Goal: Task Accomplishment & Management: Manage account settings

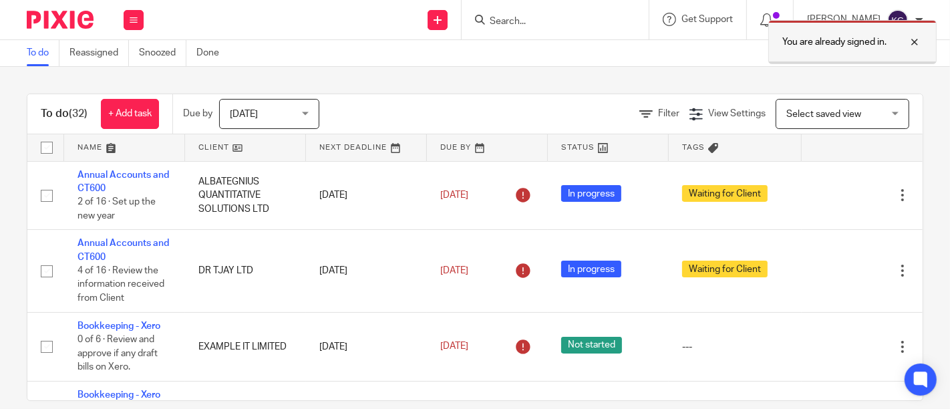
click at [913, 44] on div at bounding box center [905, 42] width 36 height 16
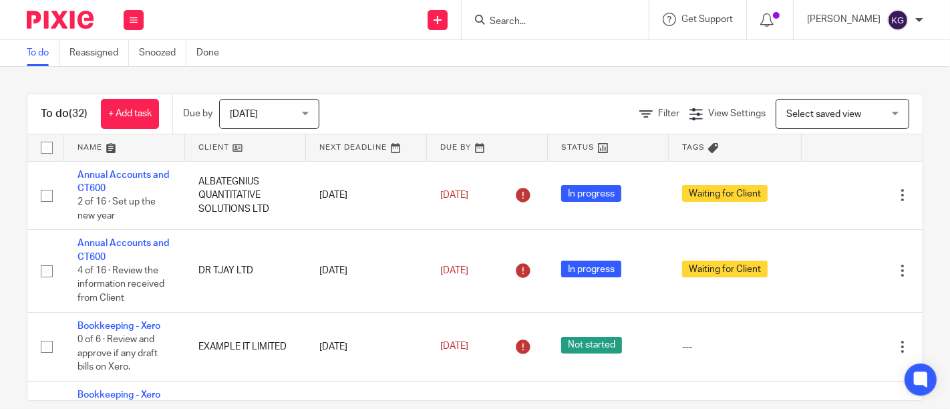
click at [547, 63] on div "To do Reassigned Snoozed Done" at bounding box center [475, 53] width 950 height 27
click at [488, 20] on input "Search" at bounding box center [548, 22] width 120 height 12
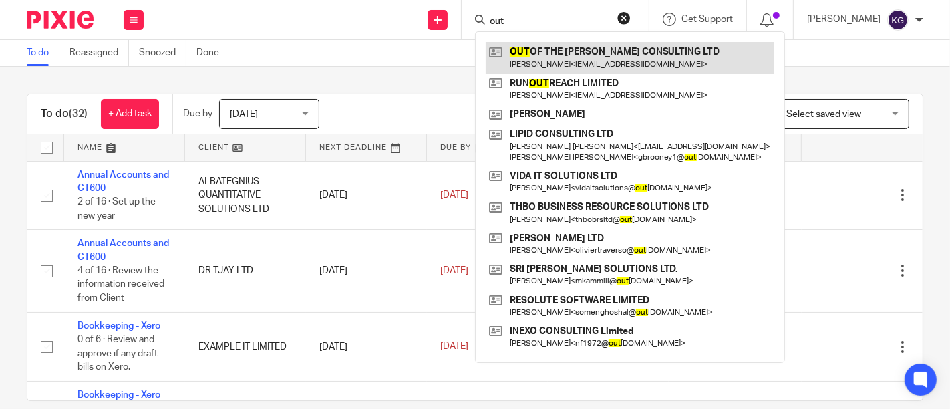
type input "out"
click at [513, 56] on link at bounding box center [630, 57] width 289 height 31
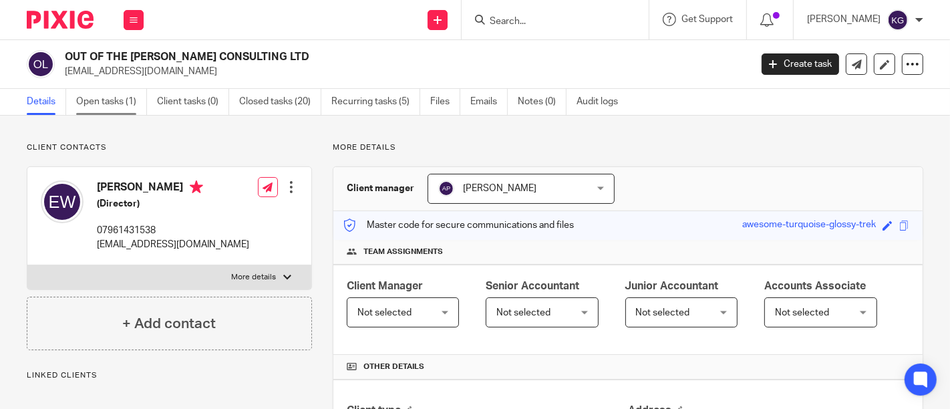
click at [117, 102] on link "Open tasks (1)" at bounding box center [111, 102] width 71 height 26
click at [70, 51] on h2 "OUT OF THE [PERSON_NAME] CONSULTING LTD" at bounding box center [335, 57] width 541 height 14
copy div "OUT OF THE [PERSON_NAME] CONSULTING LTD"
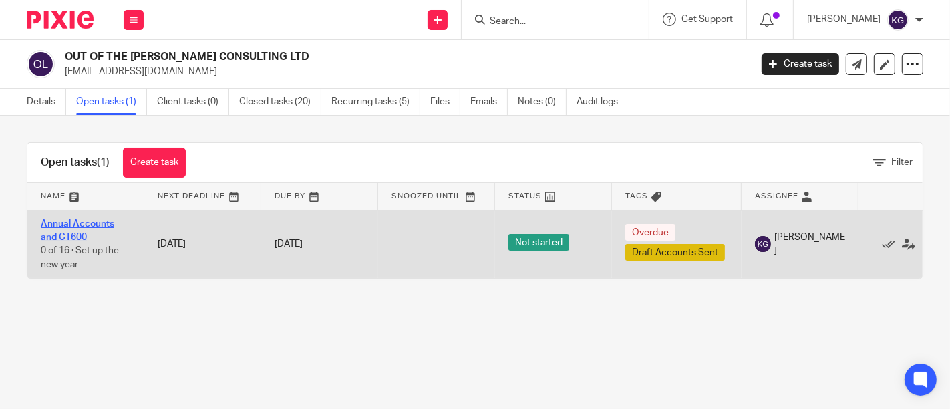
click at [84, 219] on link "Annual Accounts and CT600" at bounding box center [78, 230] width 74 height 23
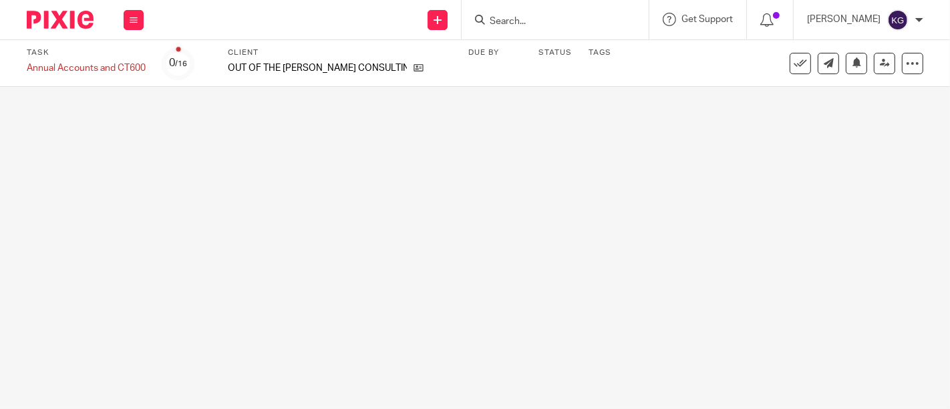
click at [488, 21] on input "Search" at bounding box center [548, 22] width 120 height 12
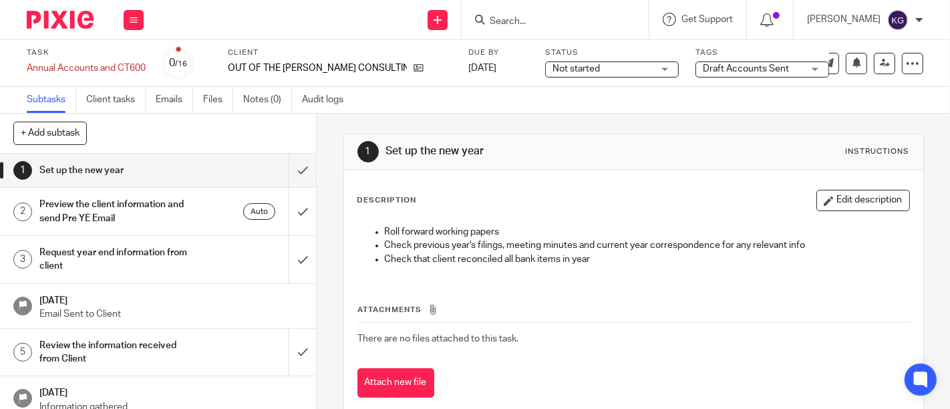
click at [710, 67] on span "Draft Accounts Sent" at bounding box center [746, 68] width 86 height 9
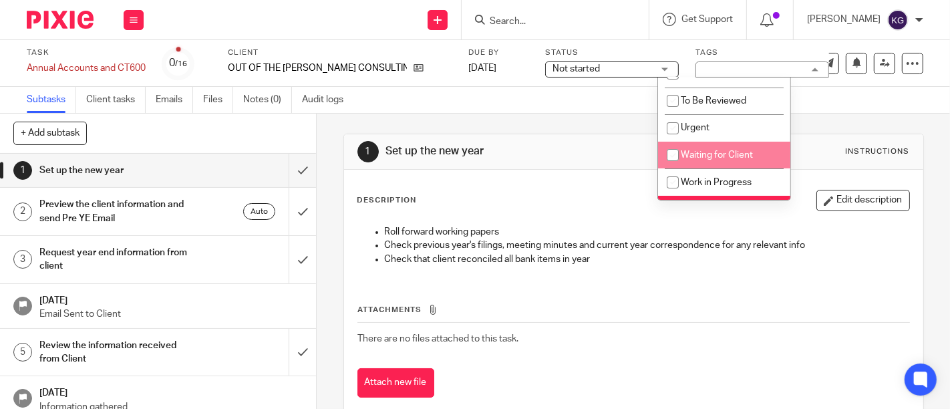
scroll to position [148, 0]
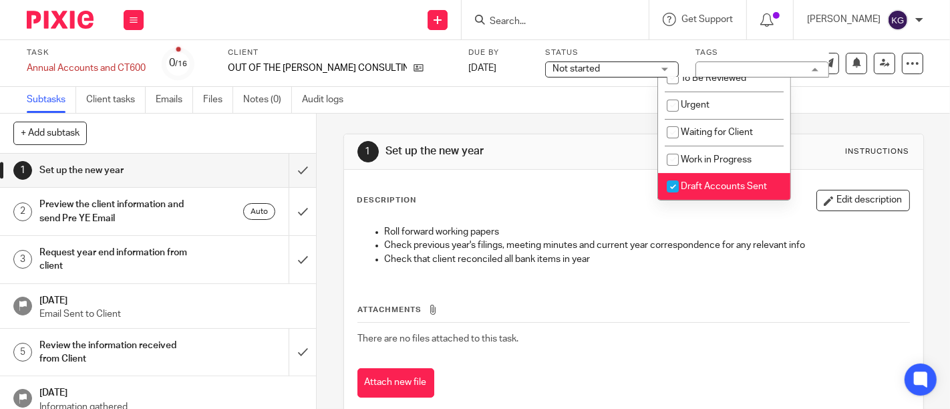
click at [710, 182] on span "Draft Accounts Sent" at bounding box center [724, 186] width 86 height 9
checkbox input "false"
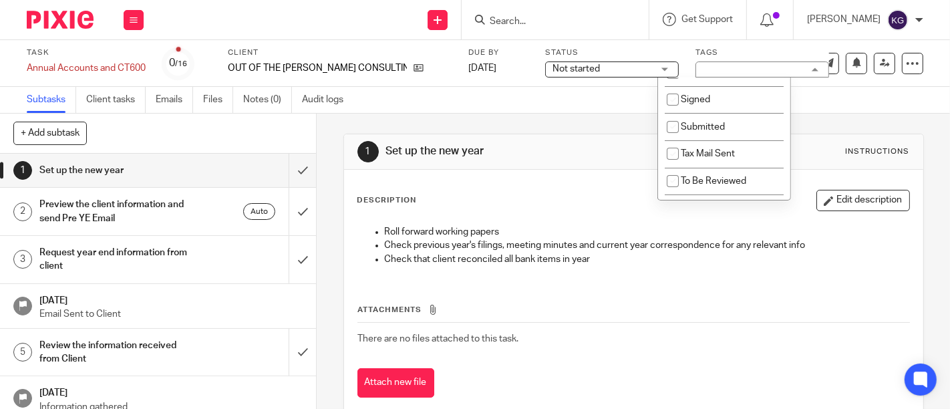
scroll to position [44, 0]
click at [700, 130] on span "Submitted" at bounding box center [703, 128] width 44 height 9
checkbox input "true"
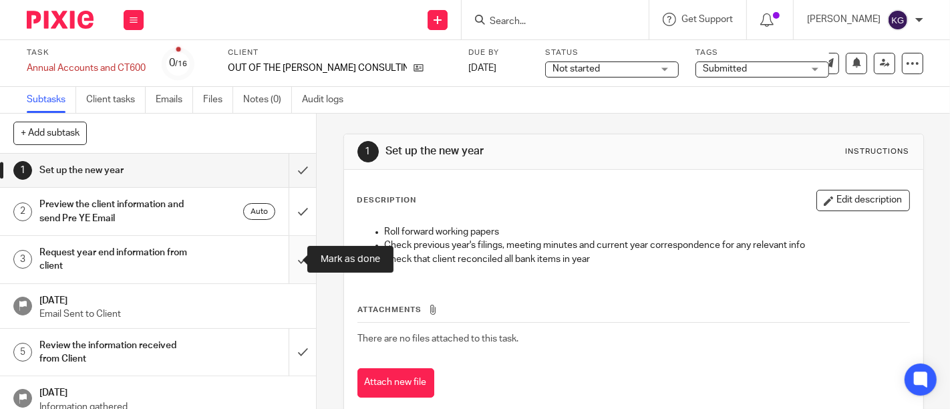
drag, startPoint x: 288, startPoint y: 166, endPoint x: 284, endPoint y: 268, distance: 101.6
click at [284, 268] on div "1 Set up the new year 2 Preview the client information and send Pre YE Email Au…" at bounding box center [158, 281] width 316 height 255
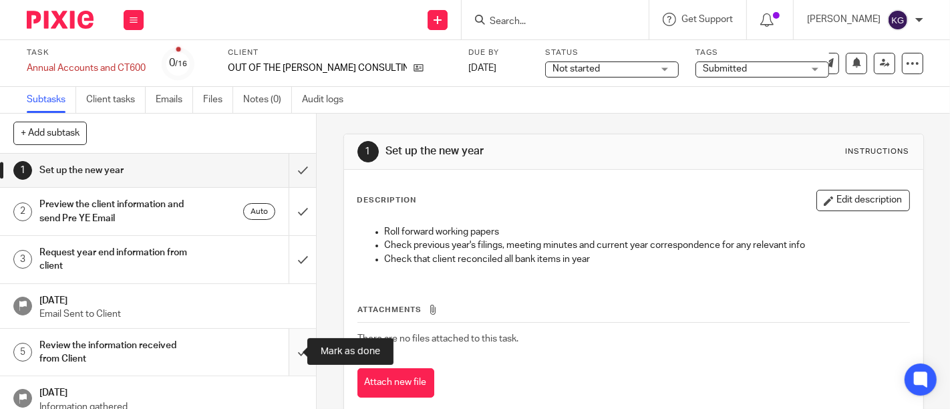
drag, startPoint x: 284, startPoint y: 268, endPoint x: 289, endPoint y: 348, distance: 80.3
click at [289, 348] on div "1 Set up the new year 2 Preview the client information and send Pre YE Email Au…" at bounding box center [158, 281] width 316 height 255
click at [289, 348] on input "submit" at bounding box center [158, 352] width 316 height 47
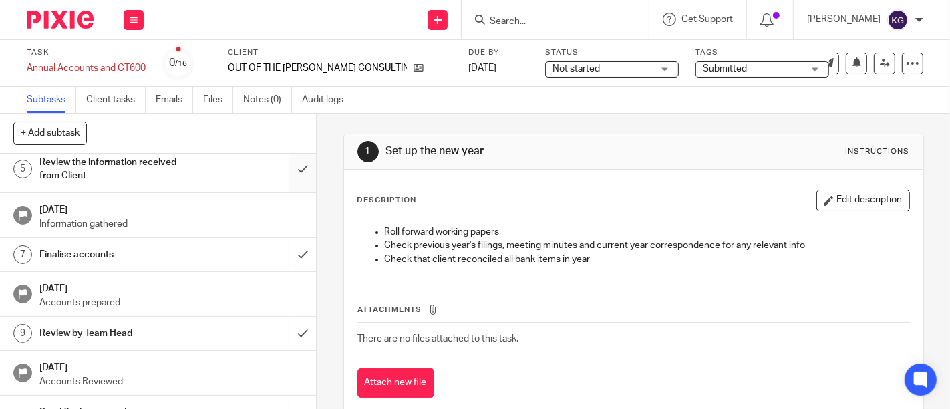
scroll to position [185, 0]
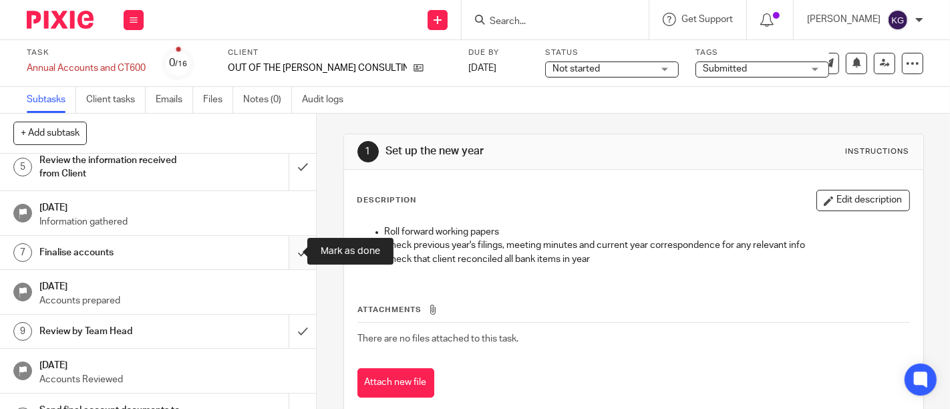
click at [283, 257] on input "submit" at bounding box center [158, 252] width 316 height 33
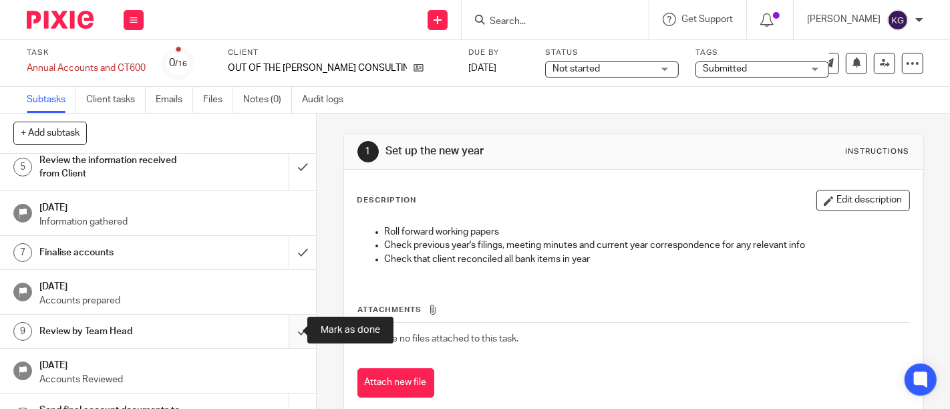
click at [283, 327] on input "submit" at bounding box center [158, 331] width 316 height 33
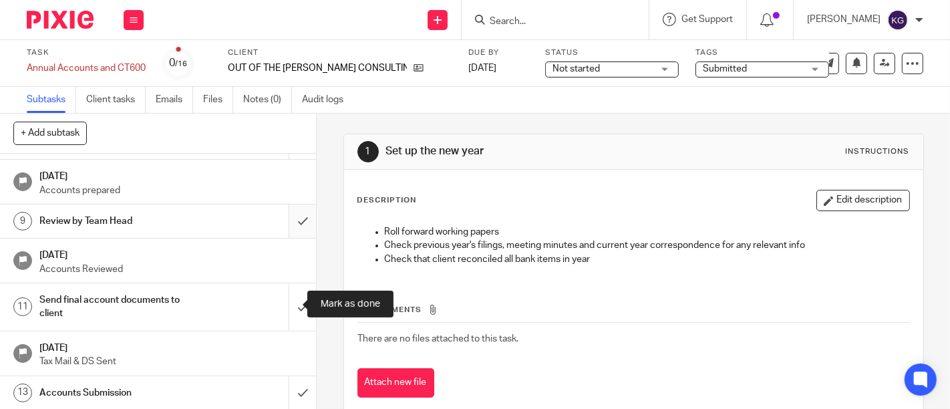
scroll to position [296, 0]
click at [280, 302] on input "submit" at bounding box center [158, 306] width 316 height 47
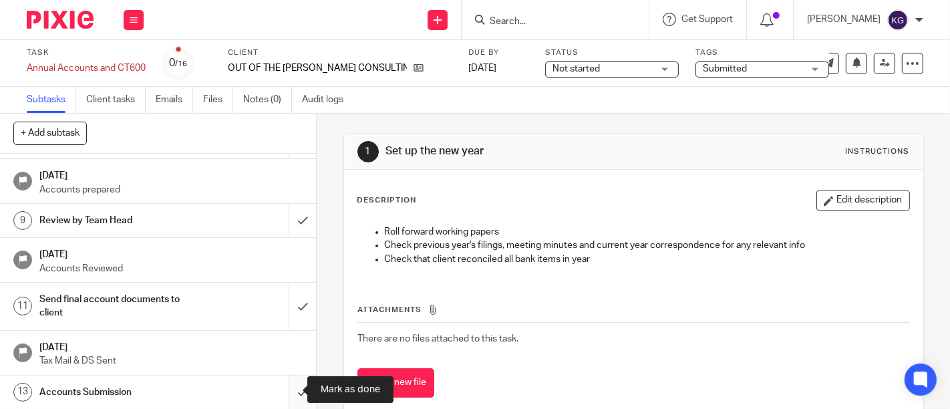
click at [288, 382] on input "submit" at bounding box center [158, 392] width 316 height 33
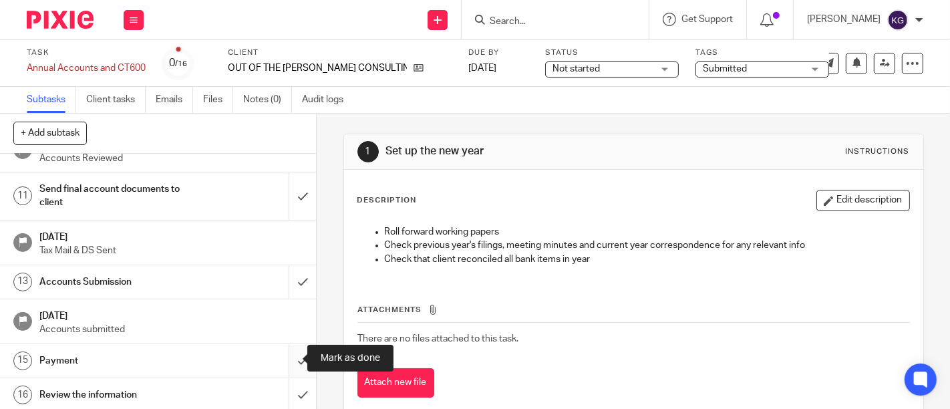
click at [287, 360] on input "submit" at bounding box center [158, 360] width 316 height 33
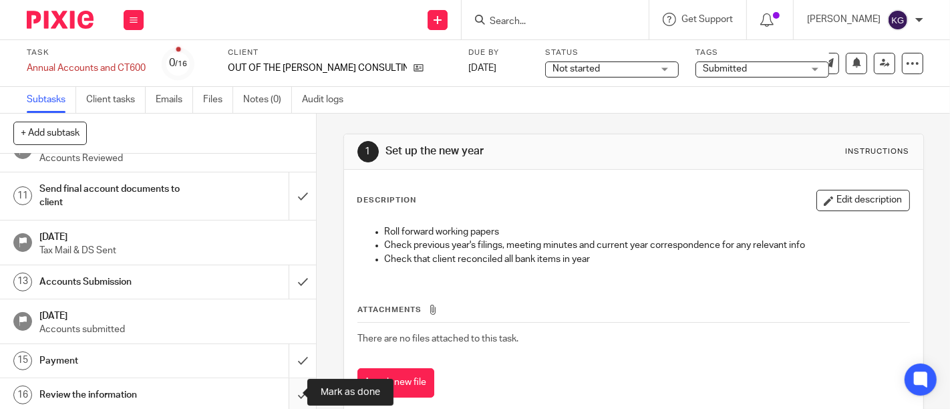
click at [288, 388] on input "submit" at bounding box center [158, 394] width 316 height 33
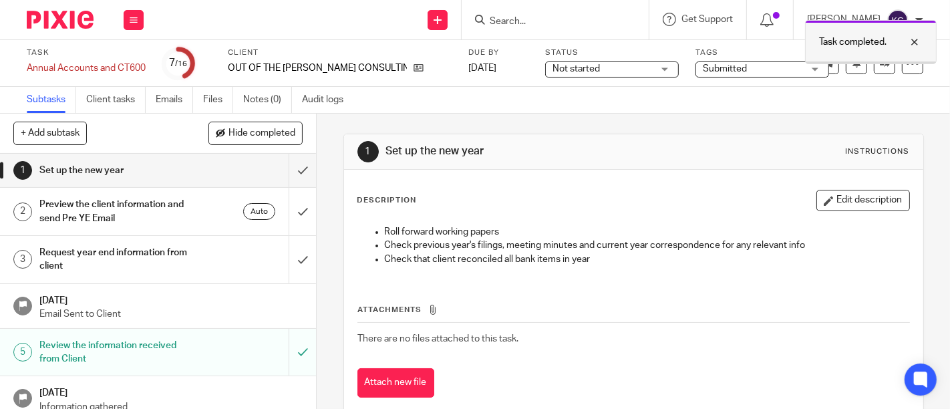
click at [913, 43] on div at bounding box center [905, 42] width 36 height 16
click at [488, 19] on input "Search" at bounding box center [548, 22] width 120 height 12
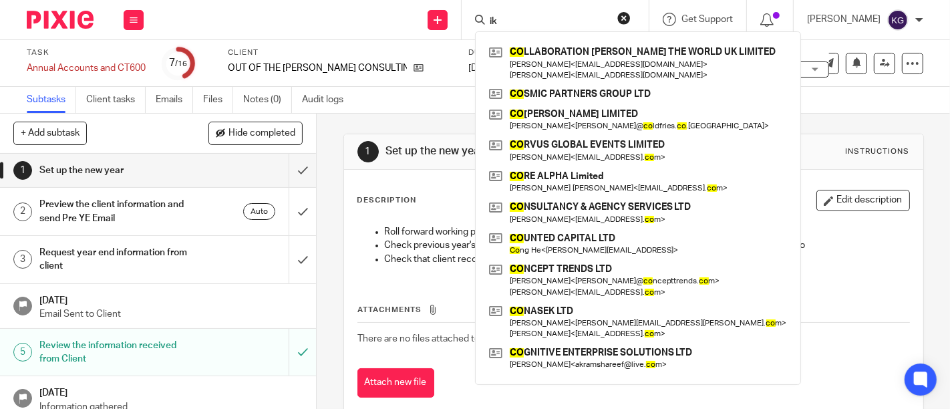
type input "i"
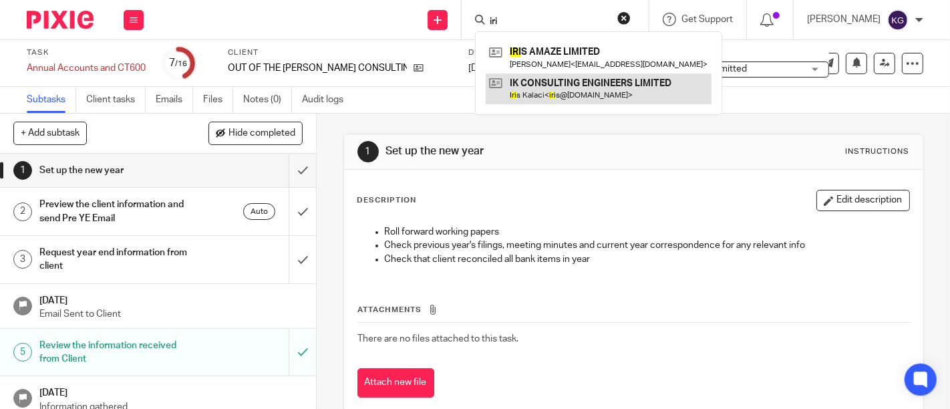
type input "iri"
click at [513, 88] on link at bounding box center [599, 89] width 226 height 31
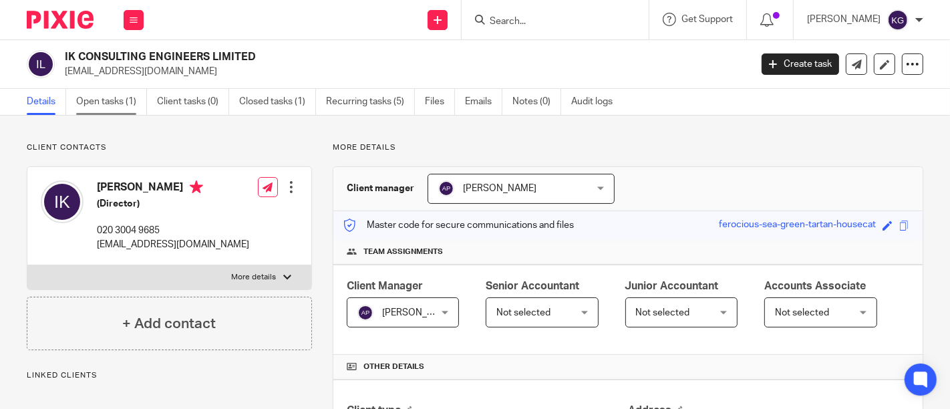
click at [108, 100] on link "Open tasks (1)" at bounding box center [111, 102] width 71 height 26
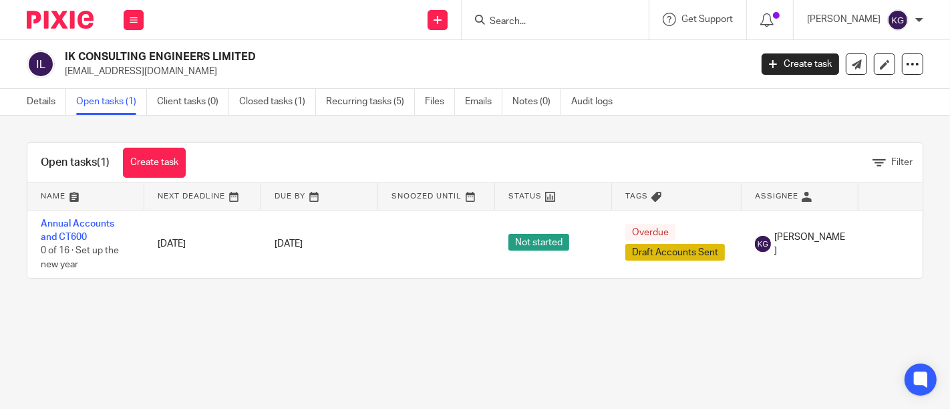
drag, startPoint x: 64, startPoint y: 56, endPoint x: 259, endPoint y: 53, distance: 195.2
click at [259, 53] on h2 "IK CONSULTING ENGINEERS LIMITED" at bounding box center [335, 57] width 541 height 14
copy h2 "IK CONSULTING ENGINEERS LIMITED"
click at [513, 21] on input "Search" at bounding box center [548, 22] width 120 height 12
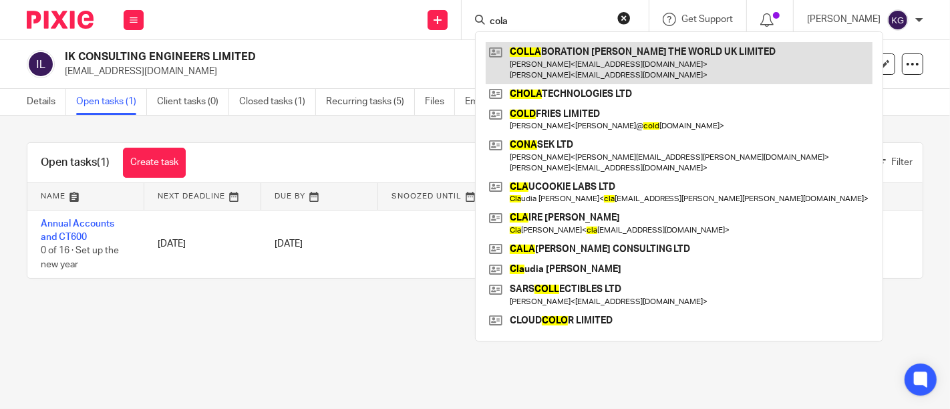
type input "cola"
click at [533, 59] on link at bounding box center [679, 62] width 387 height 41
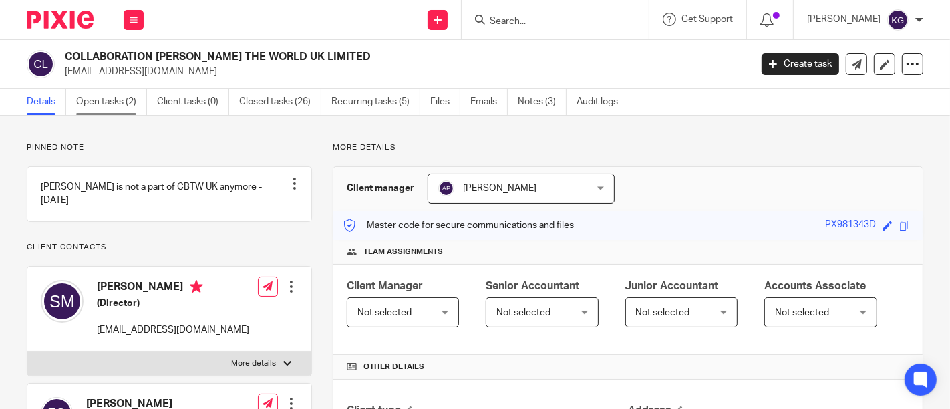
click at [111, 104] on link "Open tasks (2)" at bounding box center [111, 102] width 71 height 26
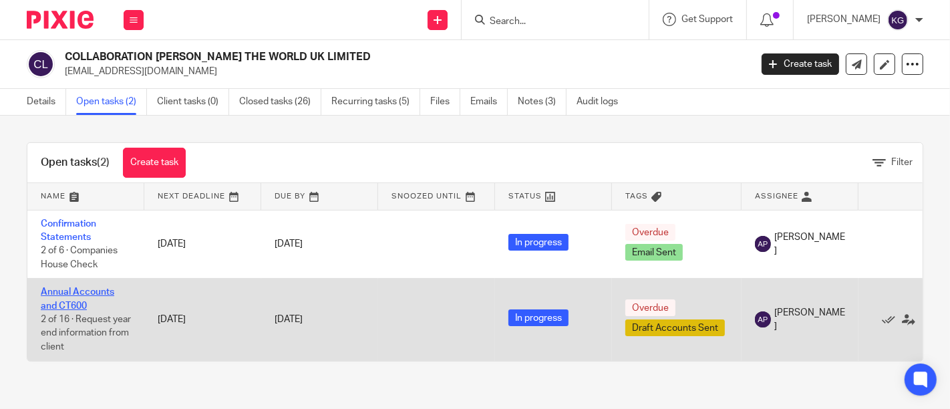
click at [84, 293] on link "Annual Accounts and CT600" at bounding box center [78, 298] width 74 height 23
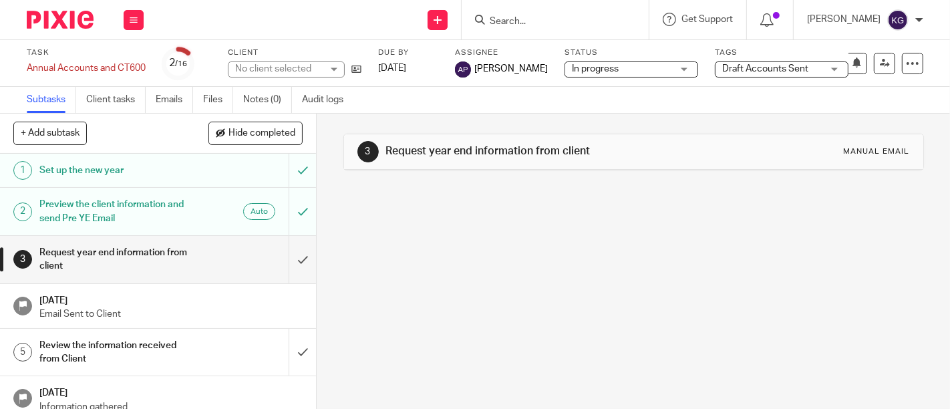
click at [597, 74] on span "In progress" at bounding box center [622, 69] width 100 height 14
click at [744, 67] on span "Draft Accounts Sent" at bounding box center [765, 68] width 86 height 9
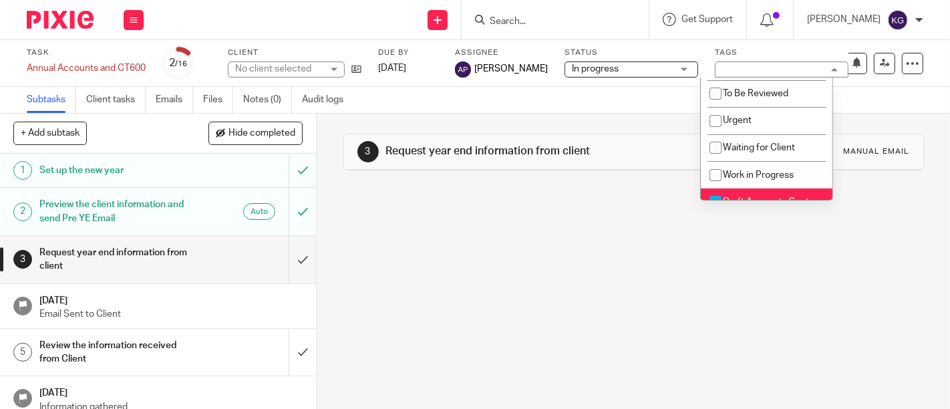
scroll to position [136, 0]
click at [744, 195] on span "Draft Accounts Sent" at bounding box center [767, 198] width 86 height 9
checkbox input "false"
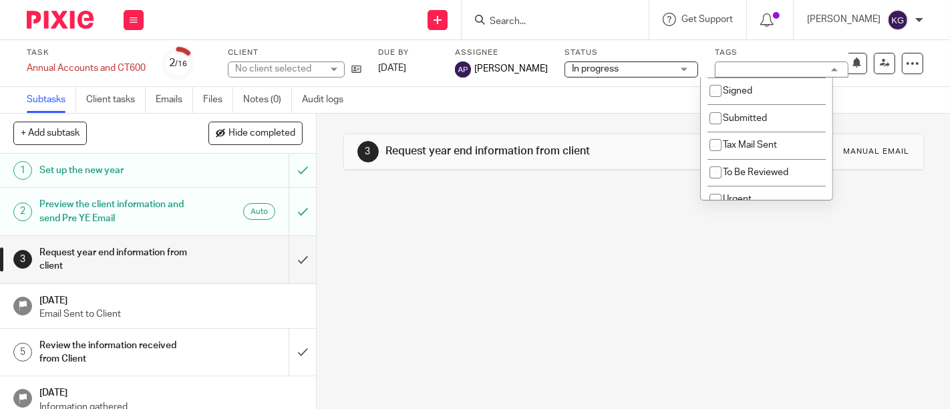
scroll to position [54, 0]
click at [736, 143] on span "Tax Mail Sent" at bounding box center [751, 144] width 54 height 9
checkbox input "true"
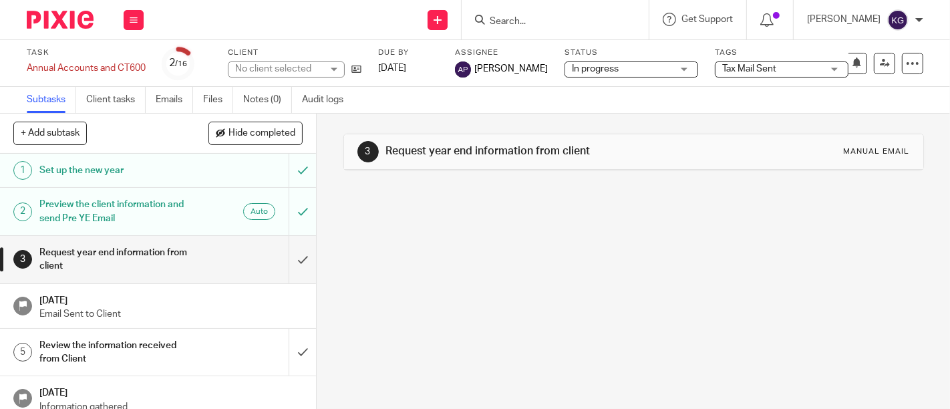
click at [221, 18] on div "Send new email Create task Add client Get Support Contact Support Help Document…" at bounding box center [553, 19] width 793 height 39
click at [111, 267] on h1 "Request year end information from client" at bounding box center [118, 260] width 158 height 34
click at [99, 261] on h1 "Request year end information from client" at bounding box center [118, 260] width 158 height 34
click at [488, 18] on input "Search" at bounding box center [548, 22] width 120 height 12
click at [490, 12] on form at bounding box center [559, 19] width 142 height 17
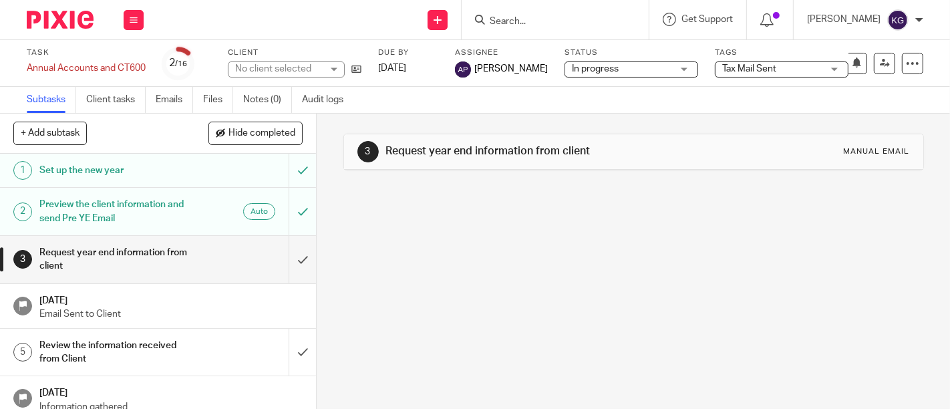
click at [489, 20] on input "Search" at bounding box center [548, 22] width 120 height 12
click at [145, 260] on h1 "Request year end information from client" at bounding box center [118, 260] width 158 height 34
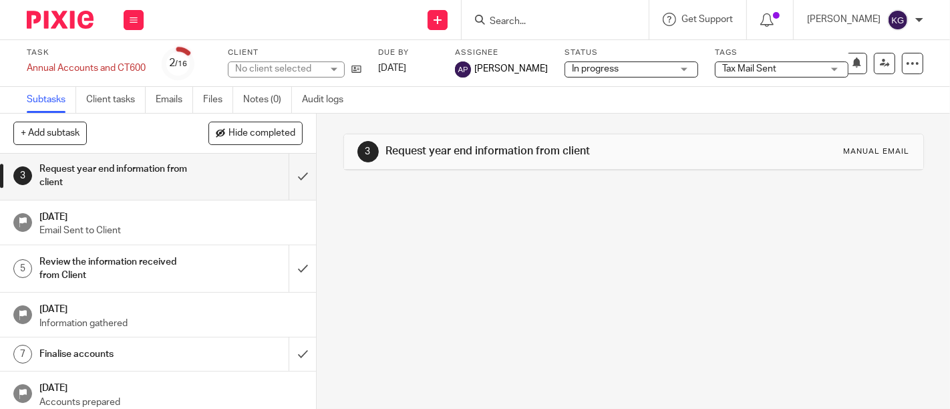
scroll to position [82, 0]
click at [137, 226] on p "Email Sent to Client" at bounding box center [170, 232] width 263 height 13
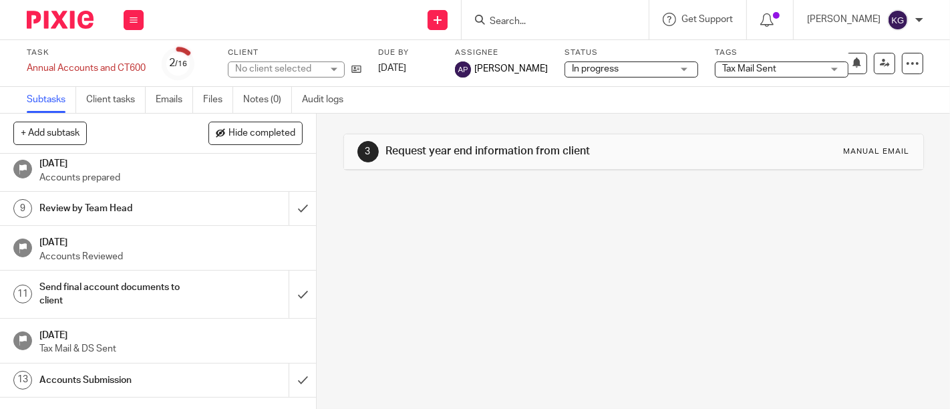
scroll to position [320, 0]
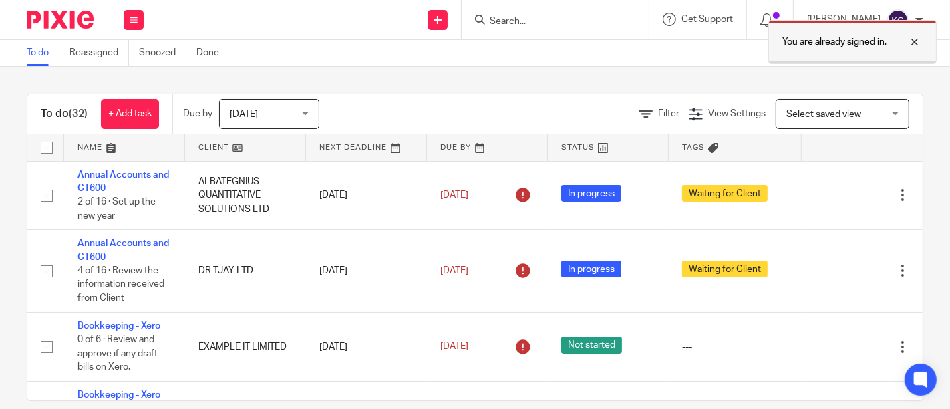
click at [913, 43] on div at bounding box center [905, 42] width 36 height 16
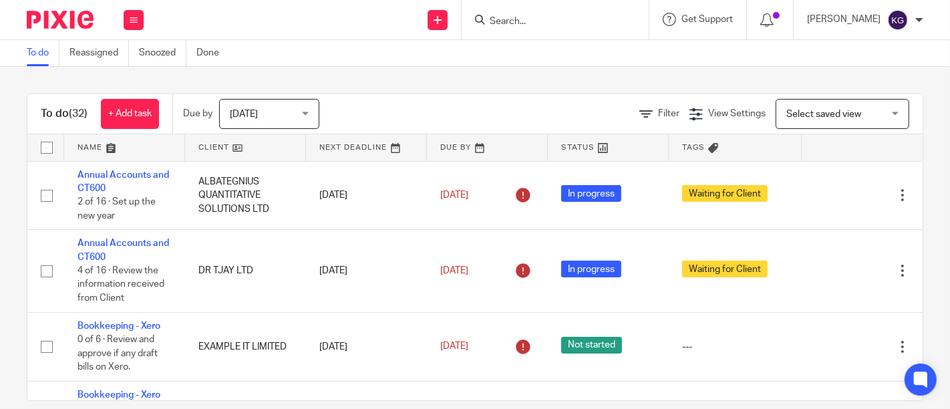
click at [490, 23] on input "Search" at bounding box center [548, 22] width 120 height 12
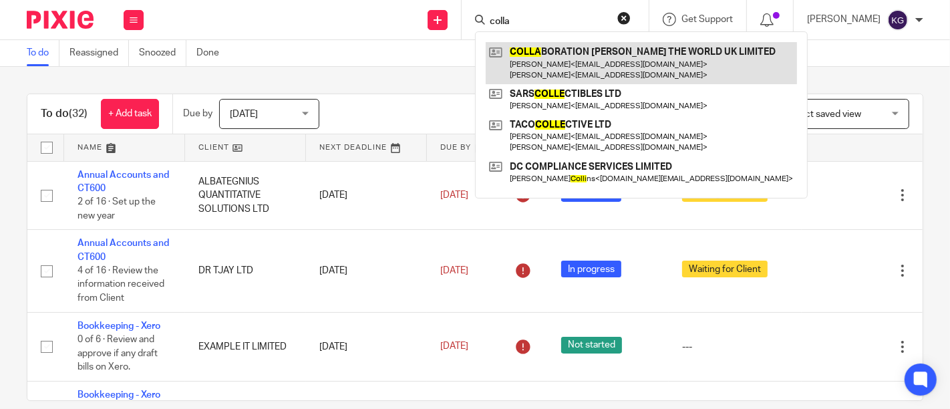
type input "colla"
click at [521, 61] on link at bounding box center [641, 62] width 311 height 41
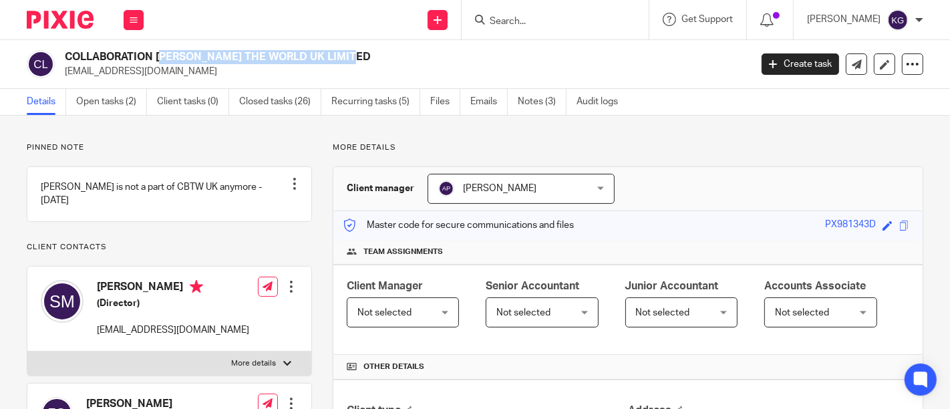
drag, startPoint x: 65, startPoint y: 54, endPoint x: 265, endPoint y: 52, distance: 200.5
click at [265, 52] on h2 "COLLABORATION BETTERS THE WORLD UK LIMITED" at bounding box center [335, 57] width 541 height 14
copy h2 "COLLABORATION BETTERS THE WORL"
click at [504, 21] on input "Search" at bounding box center [548, 22] width 120 height 12
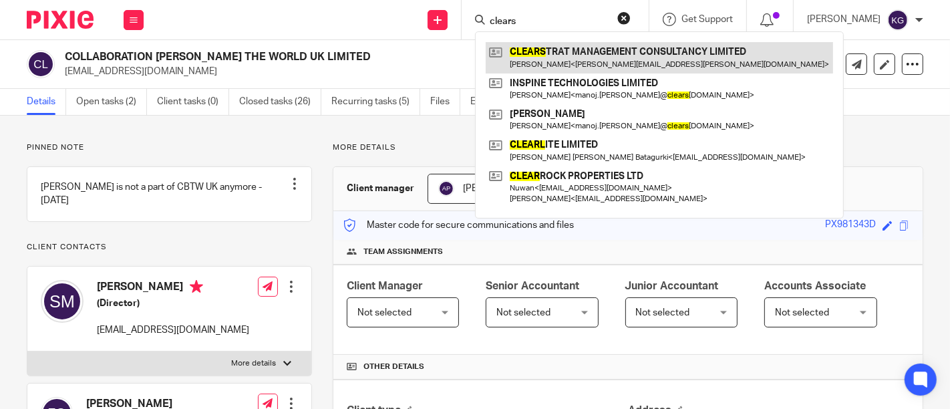
type input "clears"
click at [547, 59] on link at bounding box center [659, 57] width 347 height 31
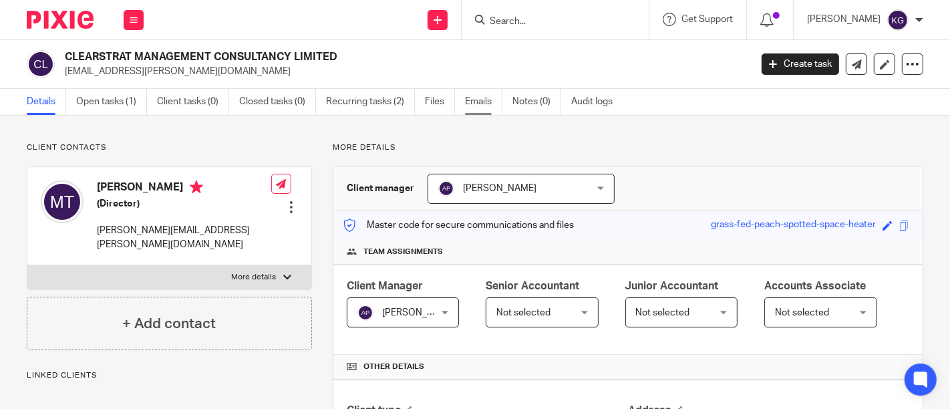
click at [472, 102] on link "Emails" at bounding box center [483, 102] width 37 height 26
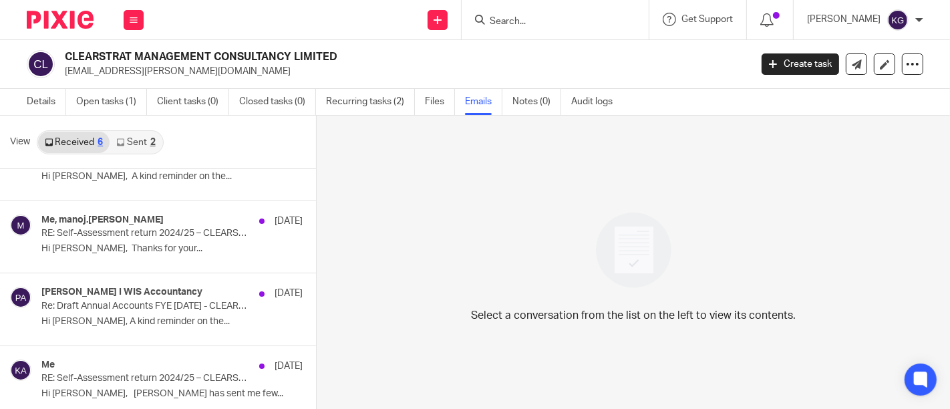
scroll to position [190, 0]
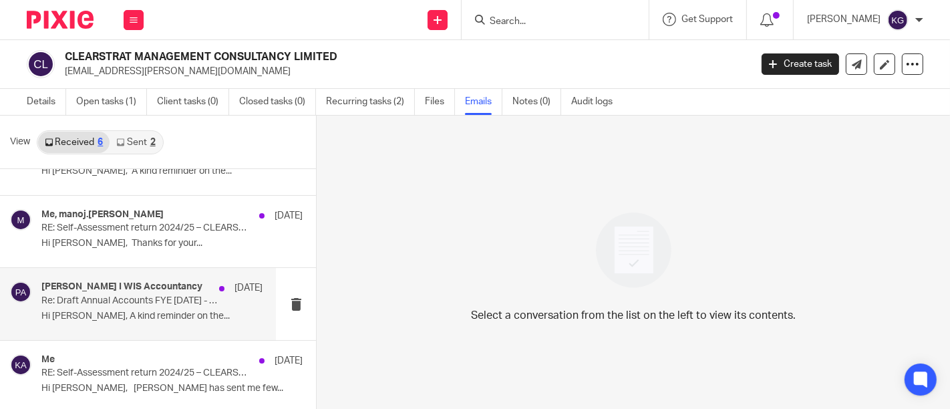
click at [136, 312] on p "Hi Manoj, A kind reminder on the..." at bounding box center [151, 316] width 221 height 11
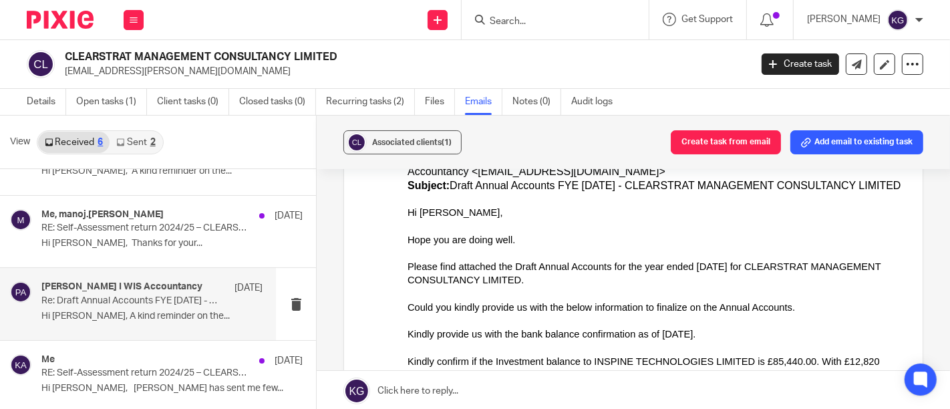
scroll to position [534, 0]
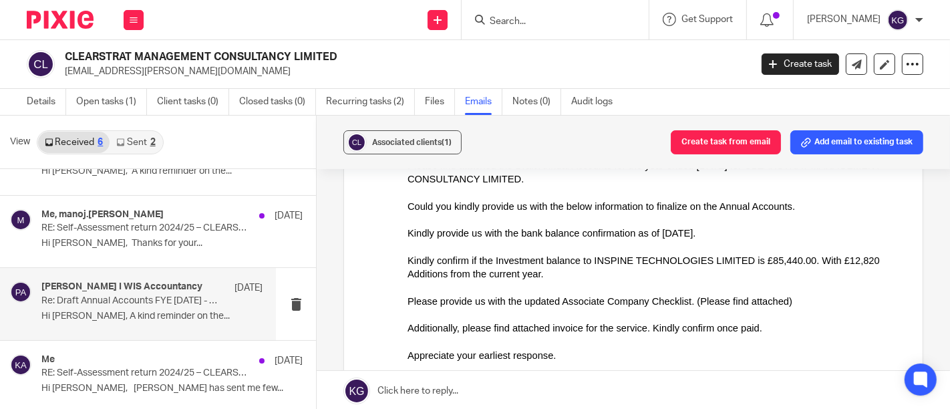
click at [135, 146] on link "Sent 2" at bounding box center [136, 142] width 52 height 21
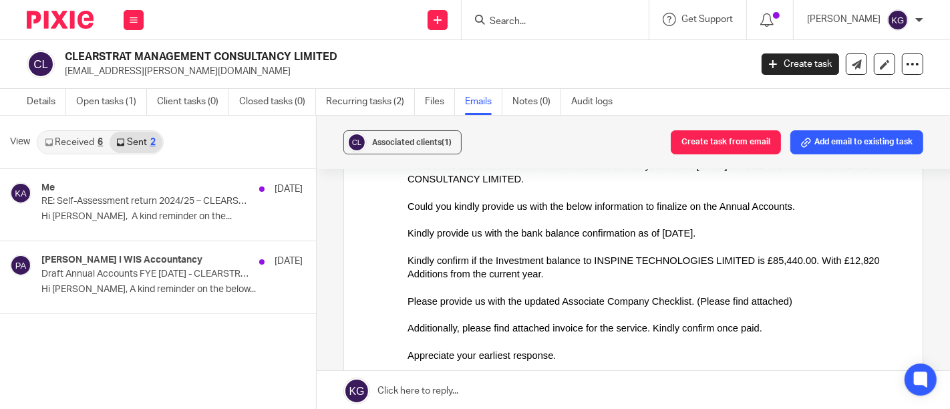
scroll to position [1, 0]
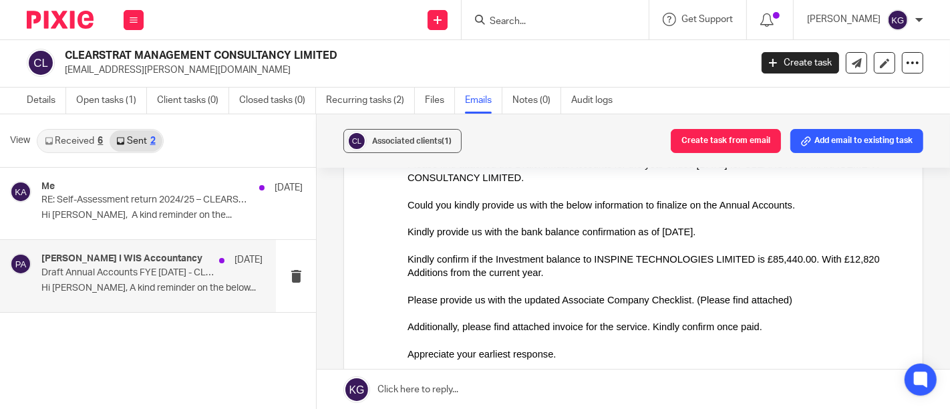
click at [134, 283] on p "Hi Manoj, A kind reminder on the below..." at bounding box center [151, 288] width 221 height 11
click at [84, 259] on h4 "Pasindi Perera I WIS Accountancy" at bounding box center [121, 258] width 161 height 11
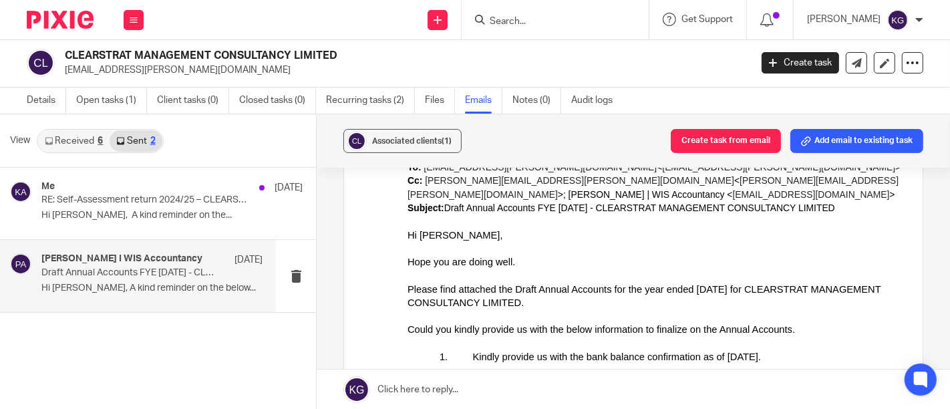
scroll to position [1258, 0]
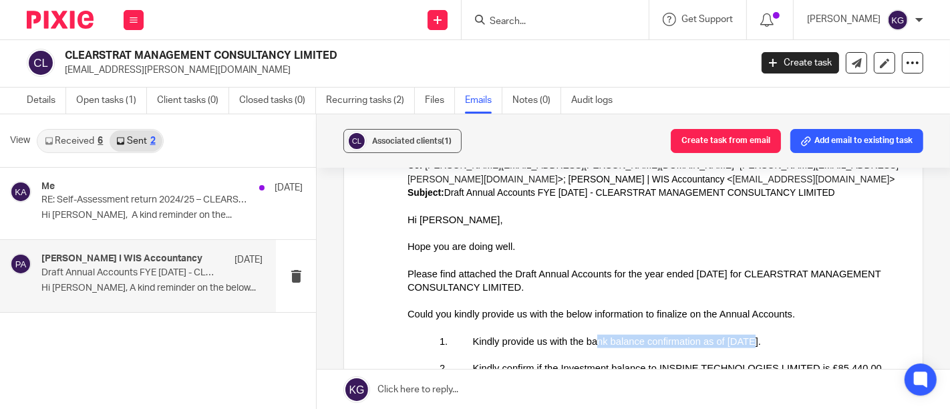
drag, startPoint x: 589, startPoint y: 311, endPoint x: 725, endPoint y: 309, distance: 136.3
click at [725, 337] on span "Kindly provide us with the bank balance confirmation as of 31st December 2024." at bounding box center [616, 342] width 289 height 11
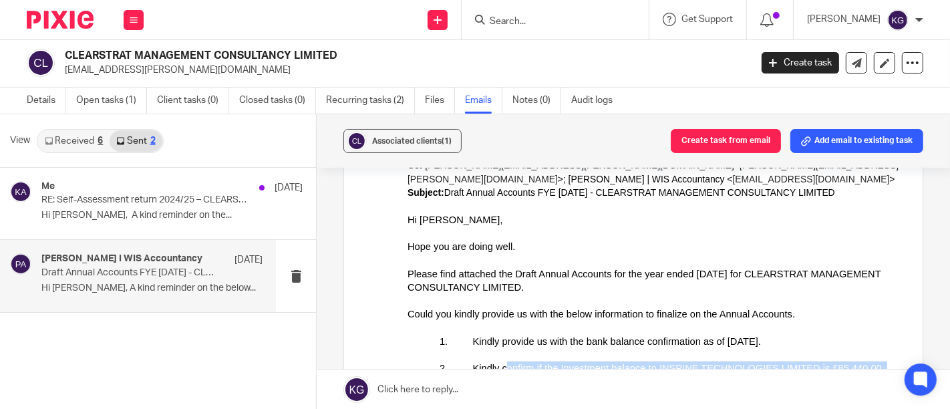
drag, startPoint x: 501, startPoint y: 341, endPoint x: 598, endPoint y: 351, distance: 97.4
click at [598, 364] on span "Kindly confirm if the Investment balance to INSPINE TECHNOLOGIES LIMITED is £85…" at bounding box center [661, 376] width 445 height 24
click at [573, 364] on span "Kindly confirm if the Investment balance to INSPINE TECHNOLOGIES LIMITED is £85…" at bounding box center [661, 376] width 445 height 24
drag, startPoint x: 553, startPoint y: 338, endPoint x: 740, endPoint y: 342, distance: 187.1
click at [740, 364] on span "Kindly confirm if the Investment balance to INSPINE TECHNOLOGIES LIMITED is £85…" at bounding box center [661, 376] width 445 height 24
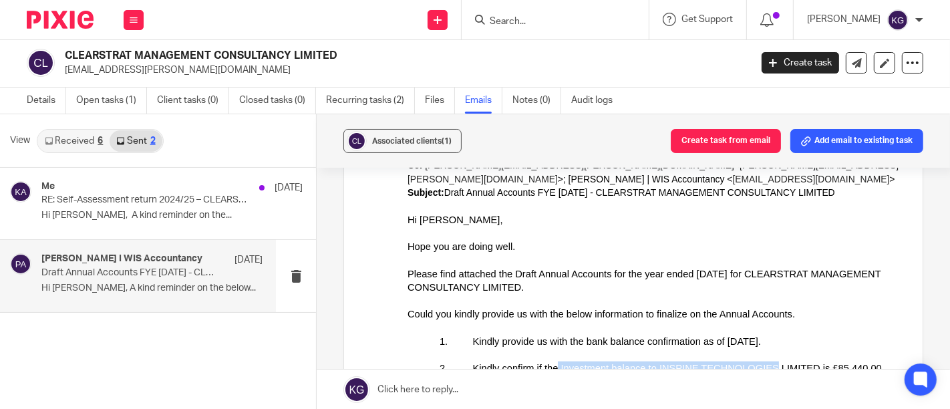
copy span "Investment balance to INSPINE TECHNOLOGIES"
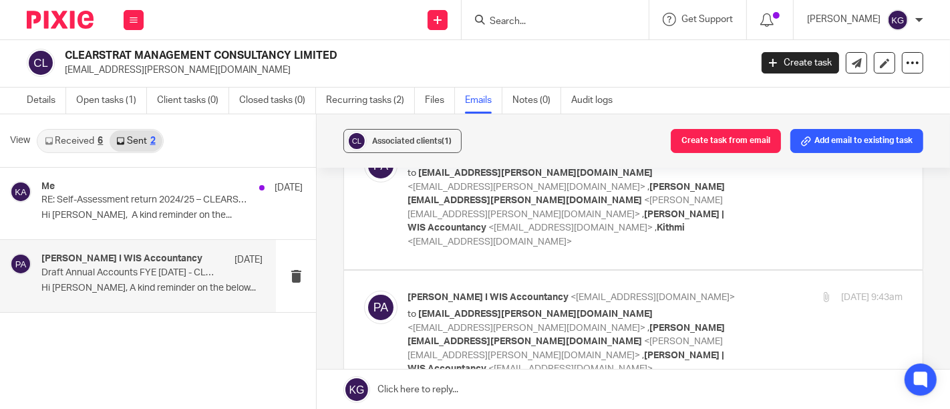
scroll to position [207, 0]
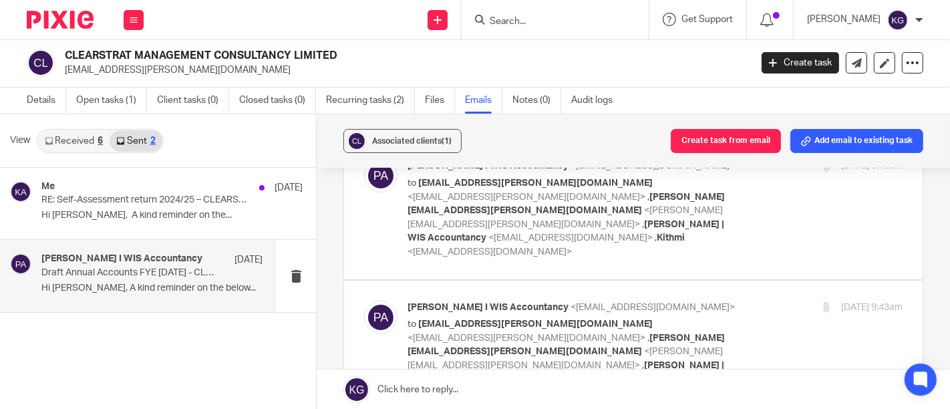
click at [703, 317] on p "to manoj.thomas@clearstrat.co.uk <manoj.thomas@clearstrat.co.uk> , thomas.manoj…" at bounding box center [573, 351] width 330 height 69
checkbox input "true"
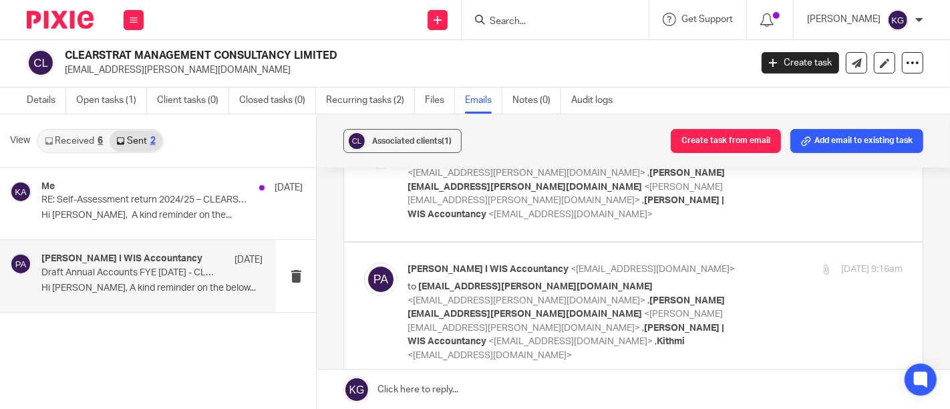
scroll to position [103, 0]
click at [733, 293] on div "Pasindi Perera I WIS Accountancy <pasindi@wis-accountancy.co.uk> to manoj.thoma…" at bounding box center [655, 313] width 495 height 100
checkbox input "true"
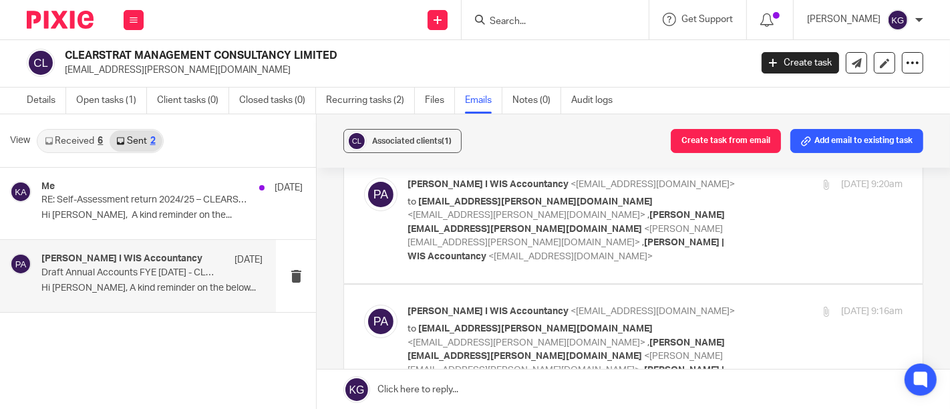
scroll to position [57, 0]
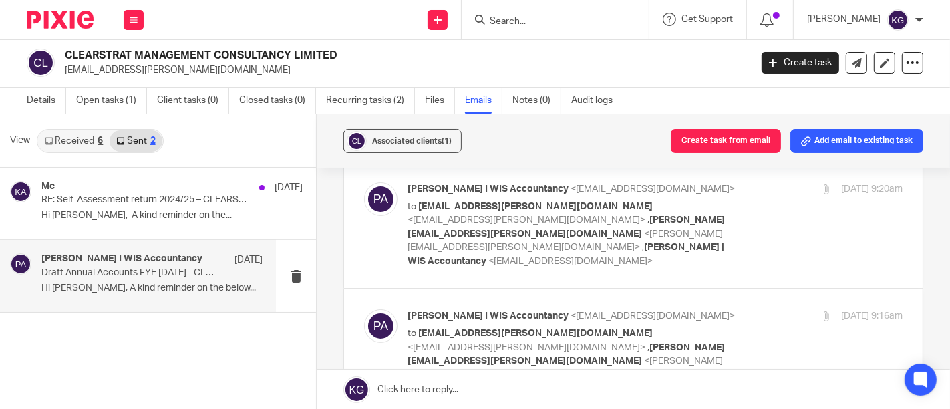
click at [743, 217] on div "Pasindi Perera I WIS Accountancy <pasindi@wis-accountancy.co.uk> to manoj.thoma…" at bounding box center [655, 225] width 495 height 86
checkbox input "true"
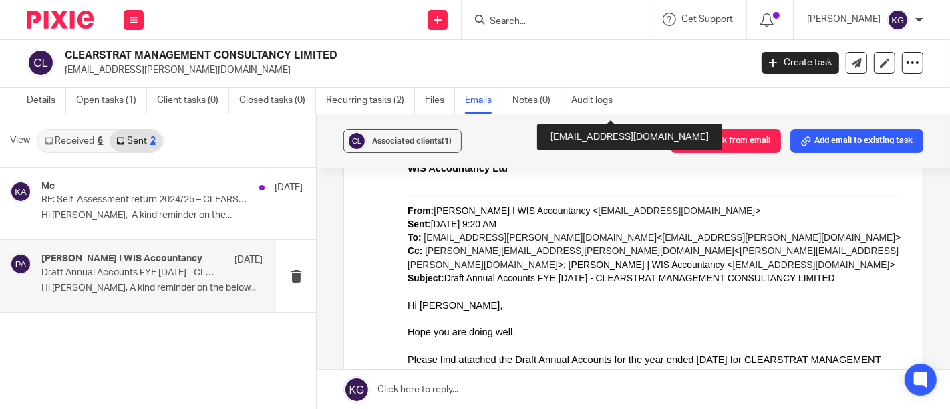
scroll to position [4456, 0]
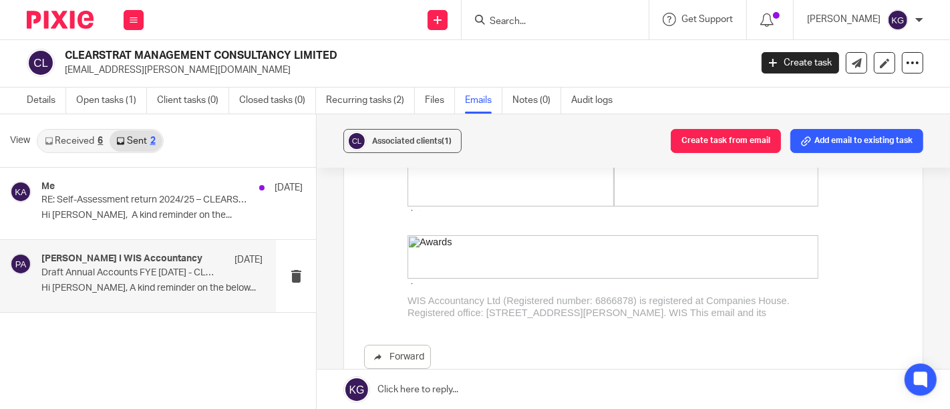
scroll to position [3362, 0]
